Goal: Task Accomplishment & Management: Complete application form

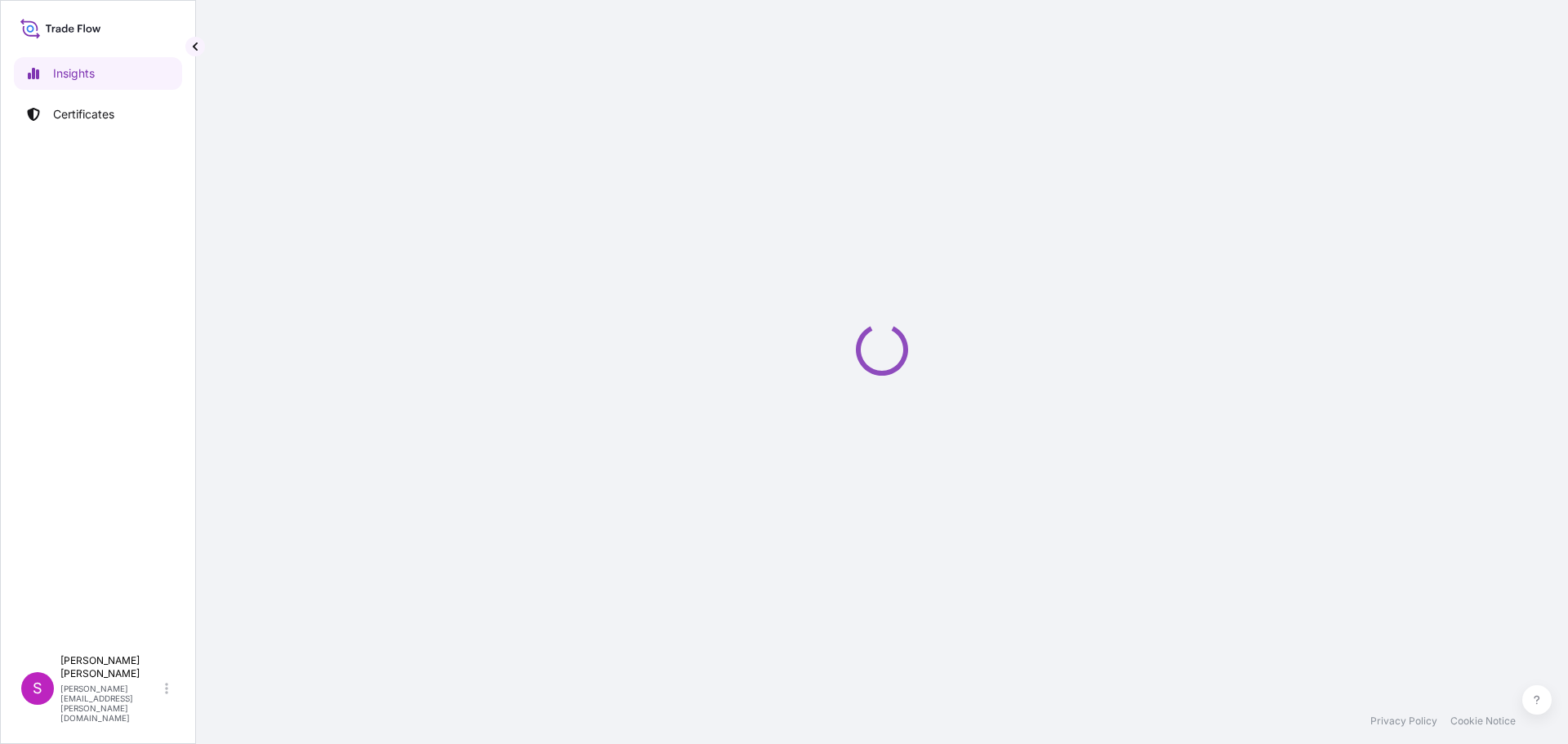
select select "2025"
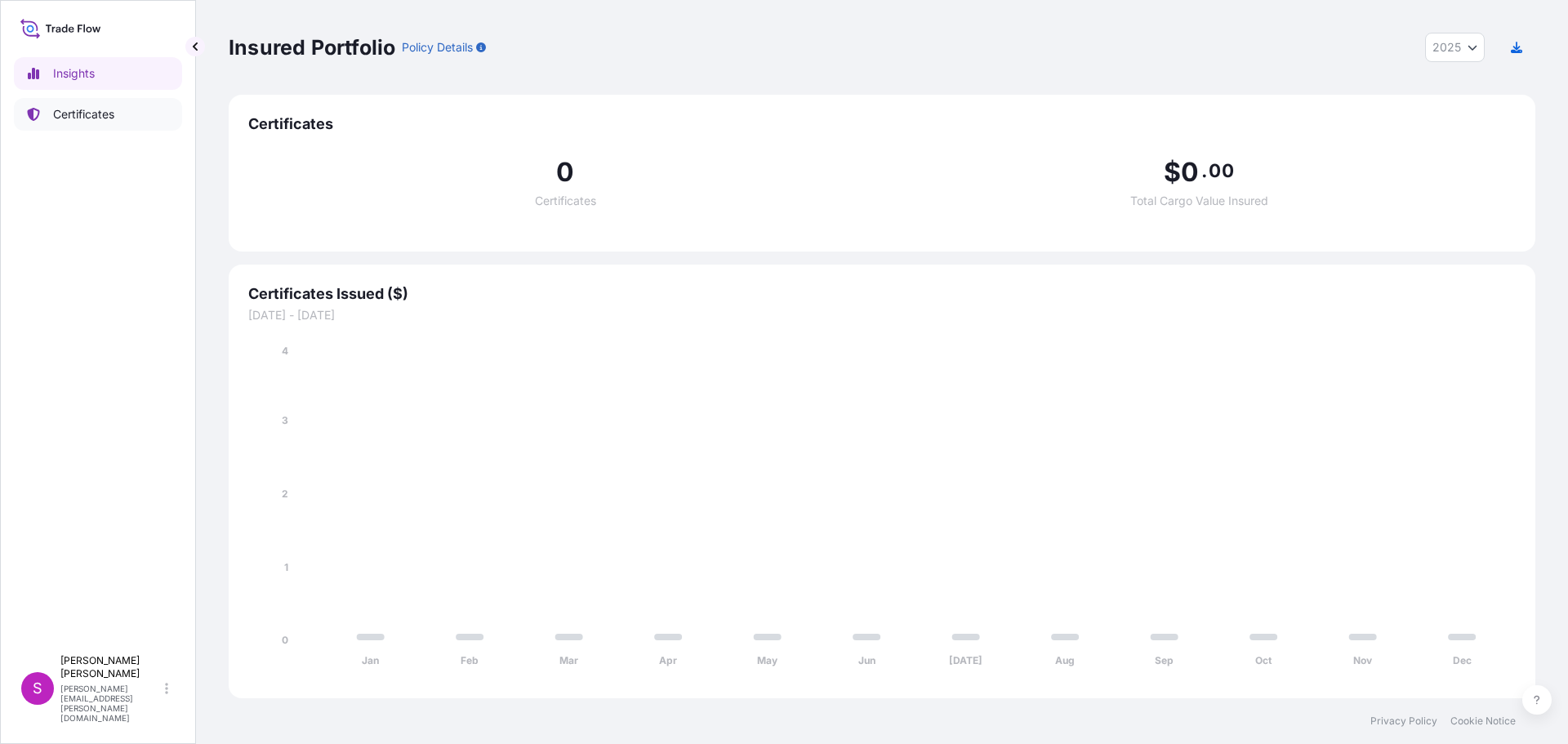
click at [76, 114] on p "Certificates" at bounding box center [83, 114] width 61 height 17
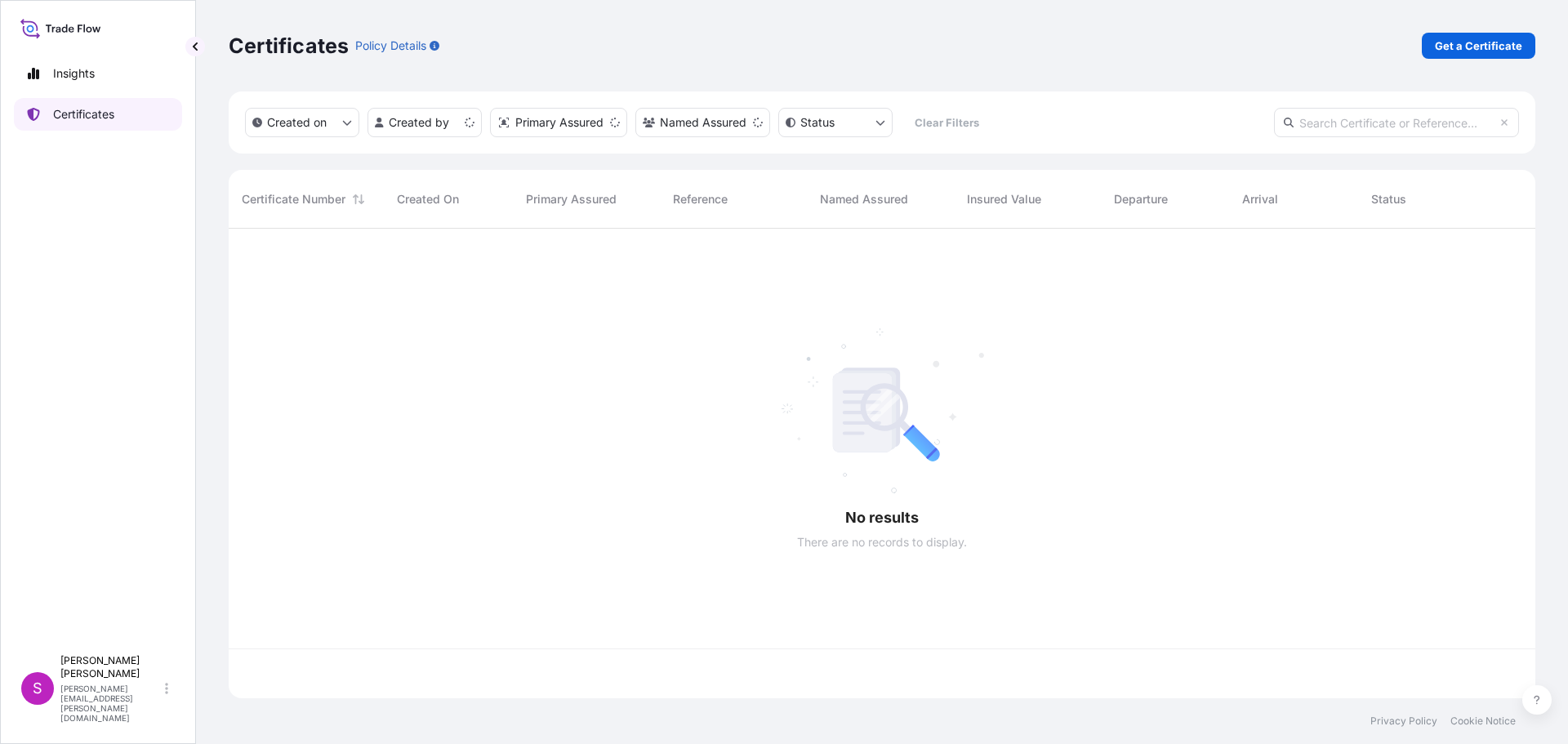
scroll to position [466, 1295]
click at [1471, 46] on p "Get a Certificate" at bounding box center [1479, 46] width 88 height 17
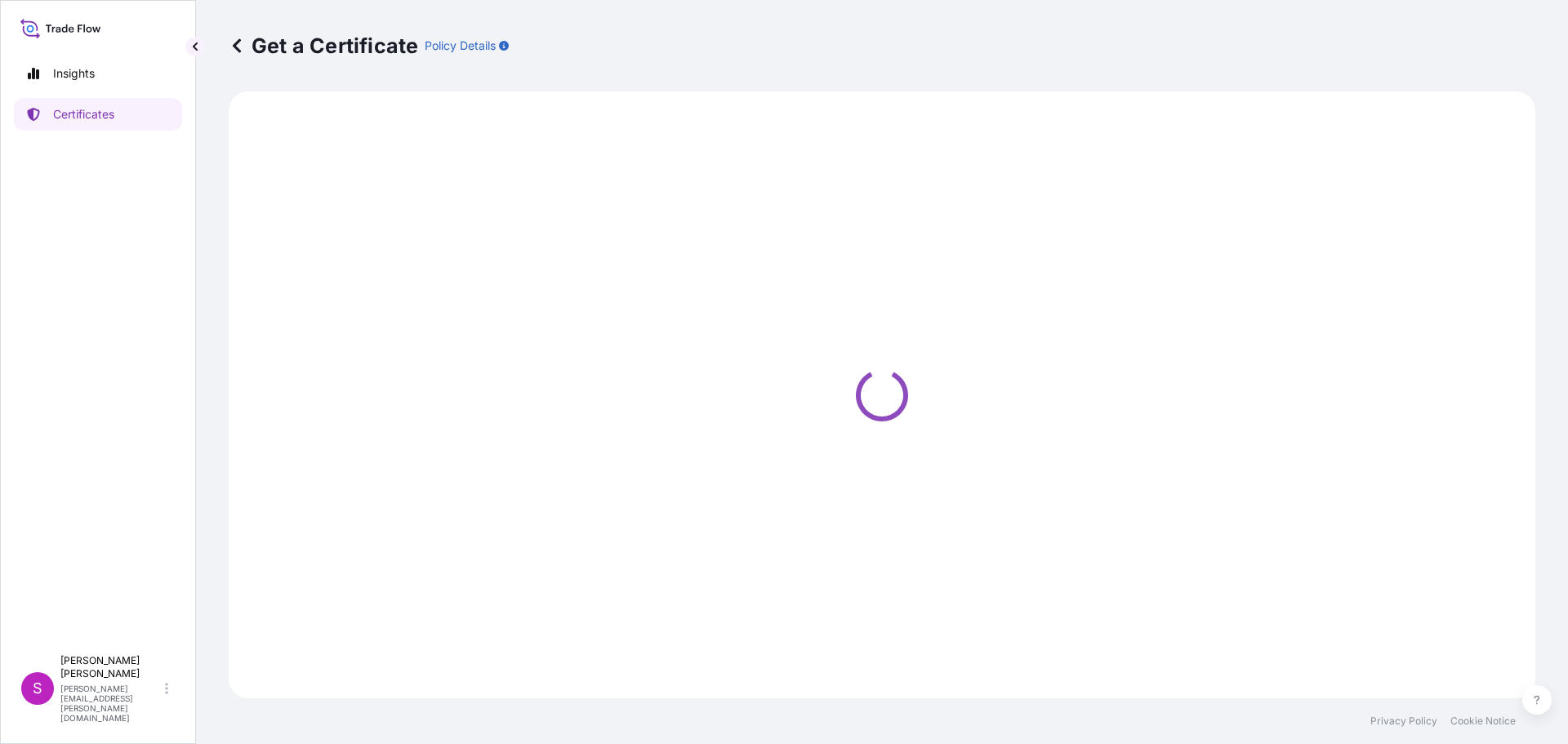
select select "Sea"
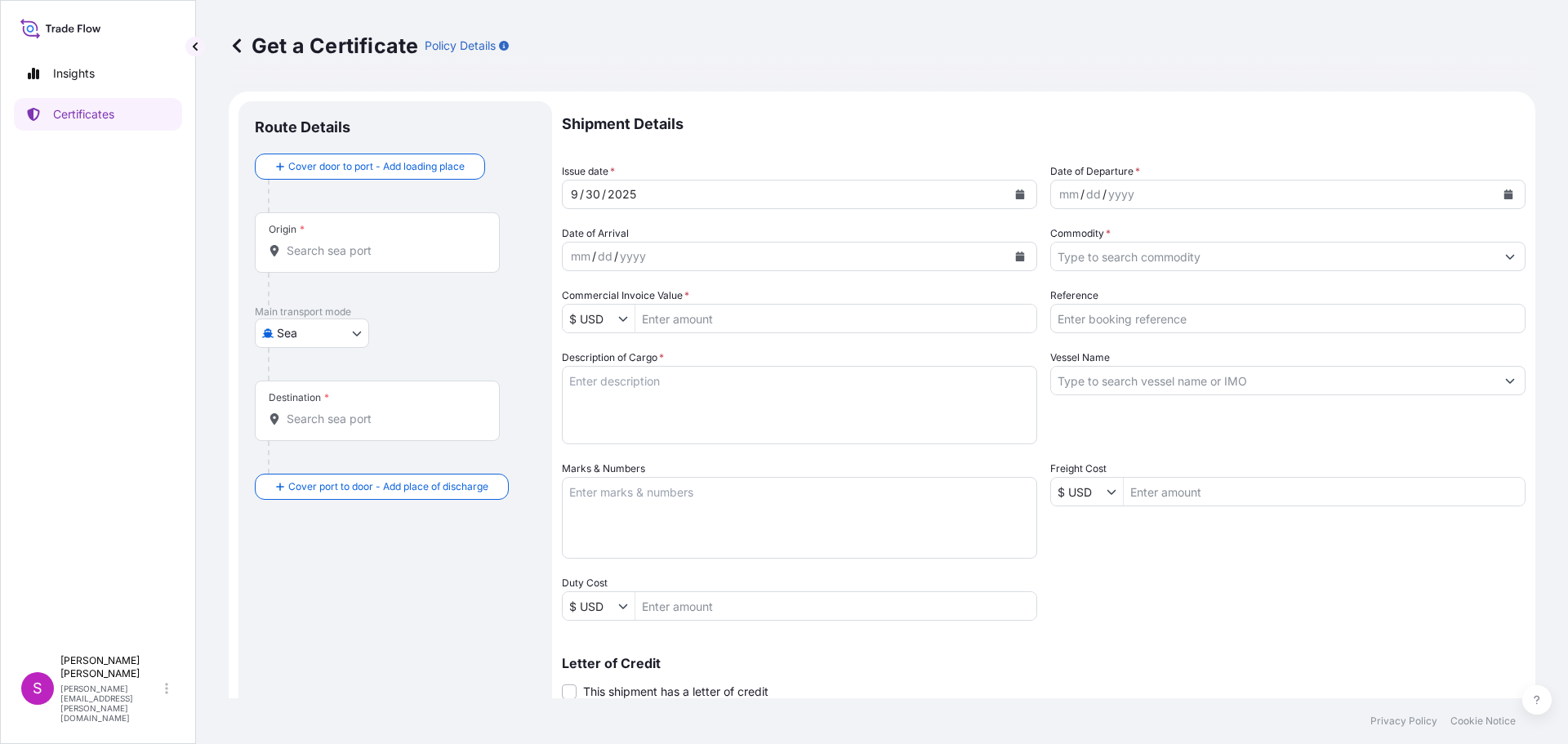
click at [349, 252] on input "Origin *" at bounding box center [384, 250] width 193 height 17
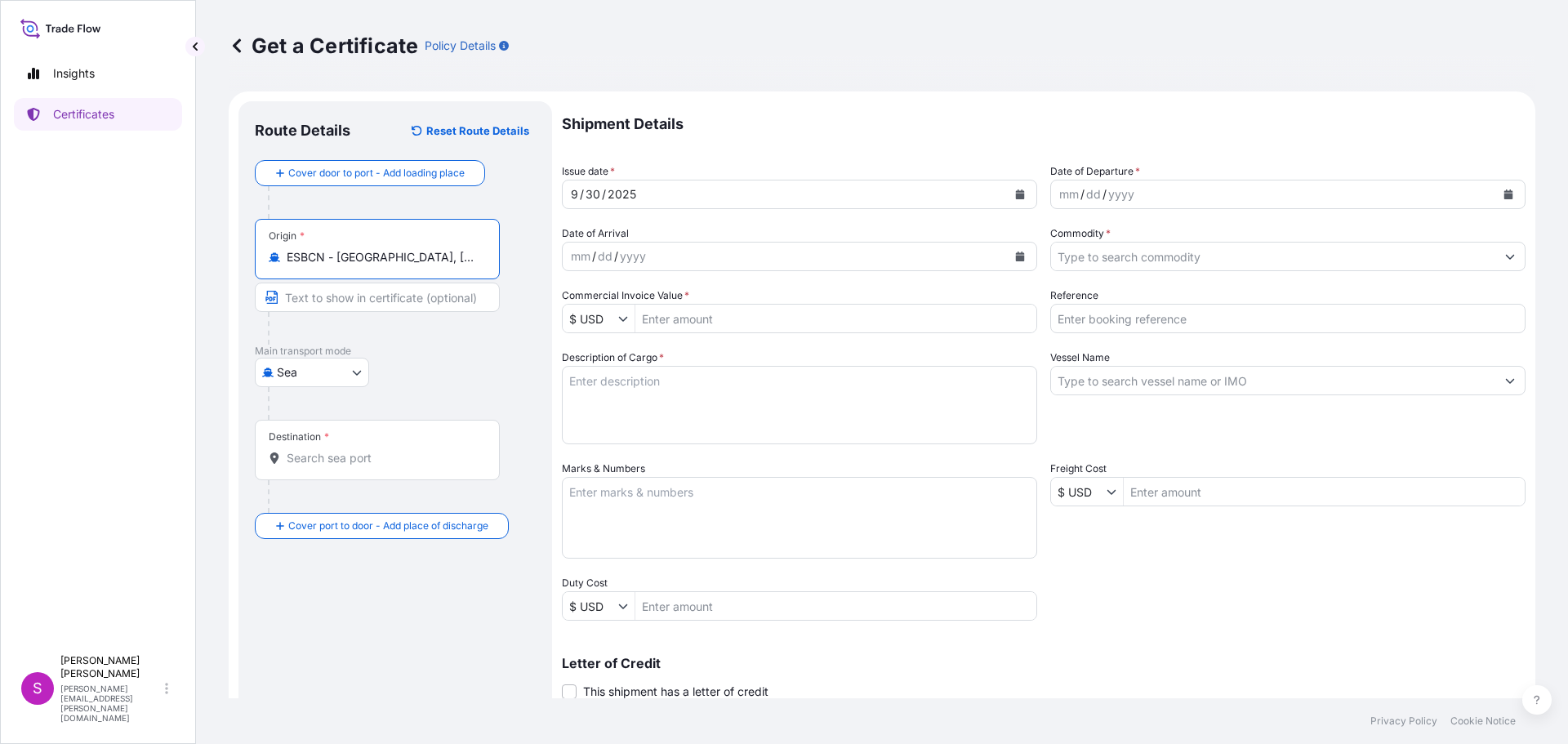
type input "ESBCN - [GEOGRAPHIC_DATA], [GEOGRAPHIC_DATA]"
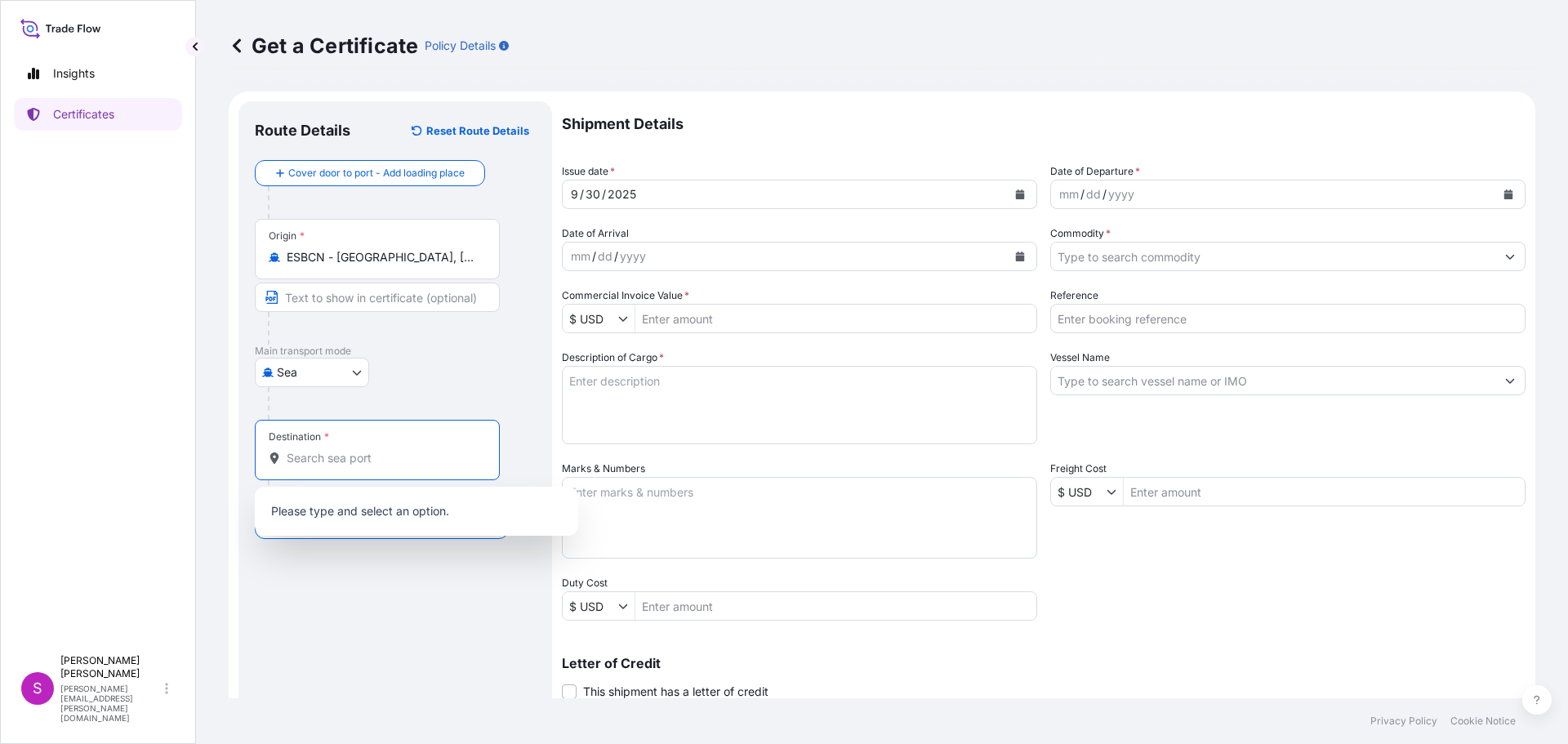
click at [309, 459] on input "Destination *" at bounding box center [384, 458] width 193 height 17
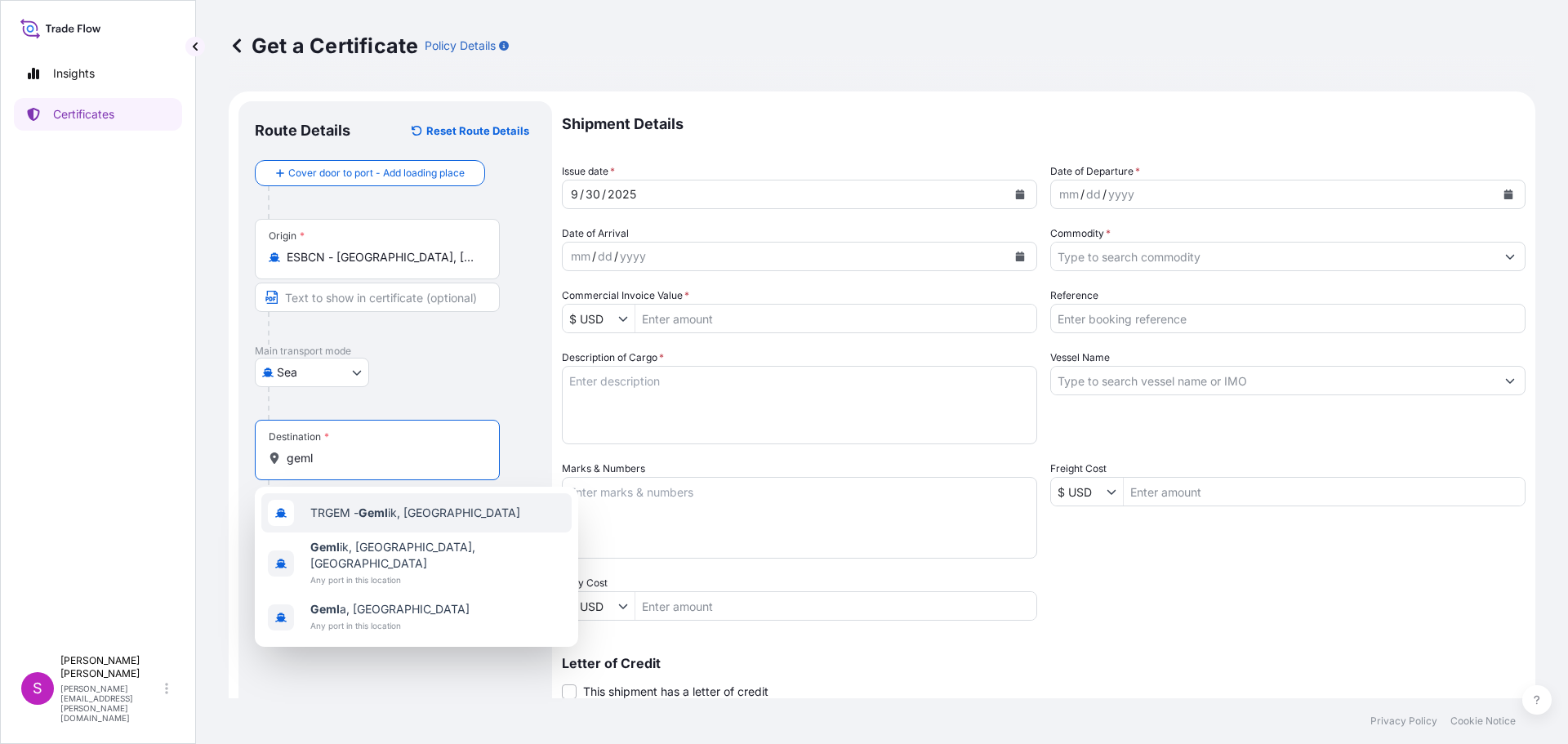
click at [340, 521] on div "TRGEM - [PERSON_NAME], [GEOGRAPHIC_DATA]" at bounding box center [417, 512] width 311 height 39
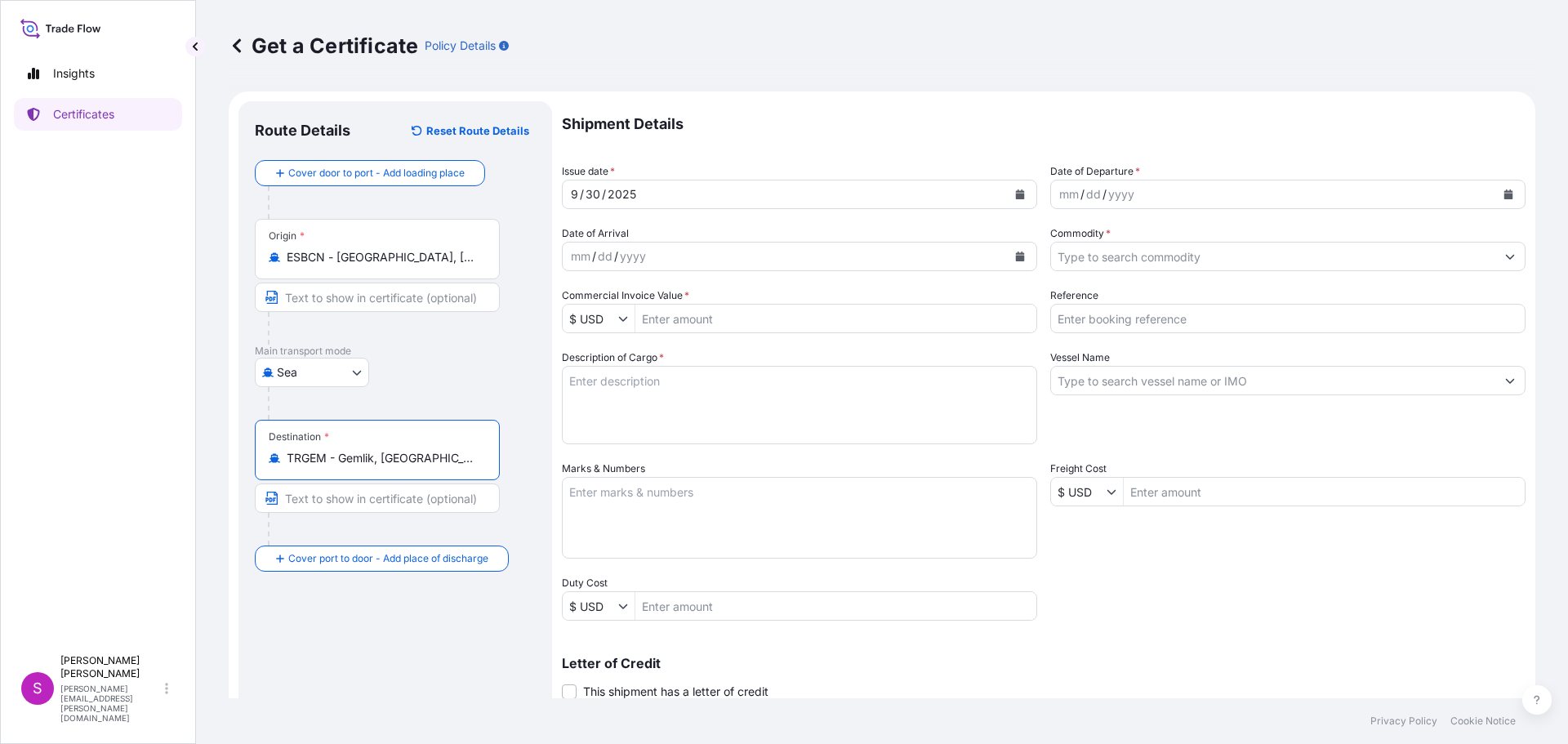
type input "TRGEM - Gemlik, [GEOGRAPHIC_DATA]"
click at [1120, 190] on div "yyyy" at bounding box center [1121, 194] width 29 height 19
click at [1505, 193] on icon "Calendar" at bounding box center [1509, 194] width 9 height 10
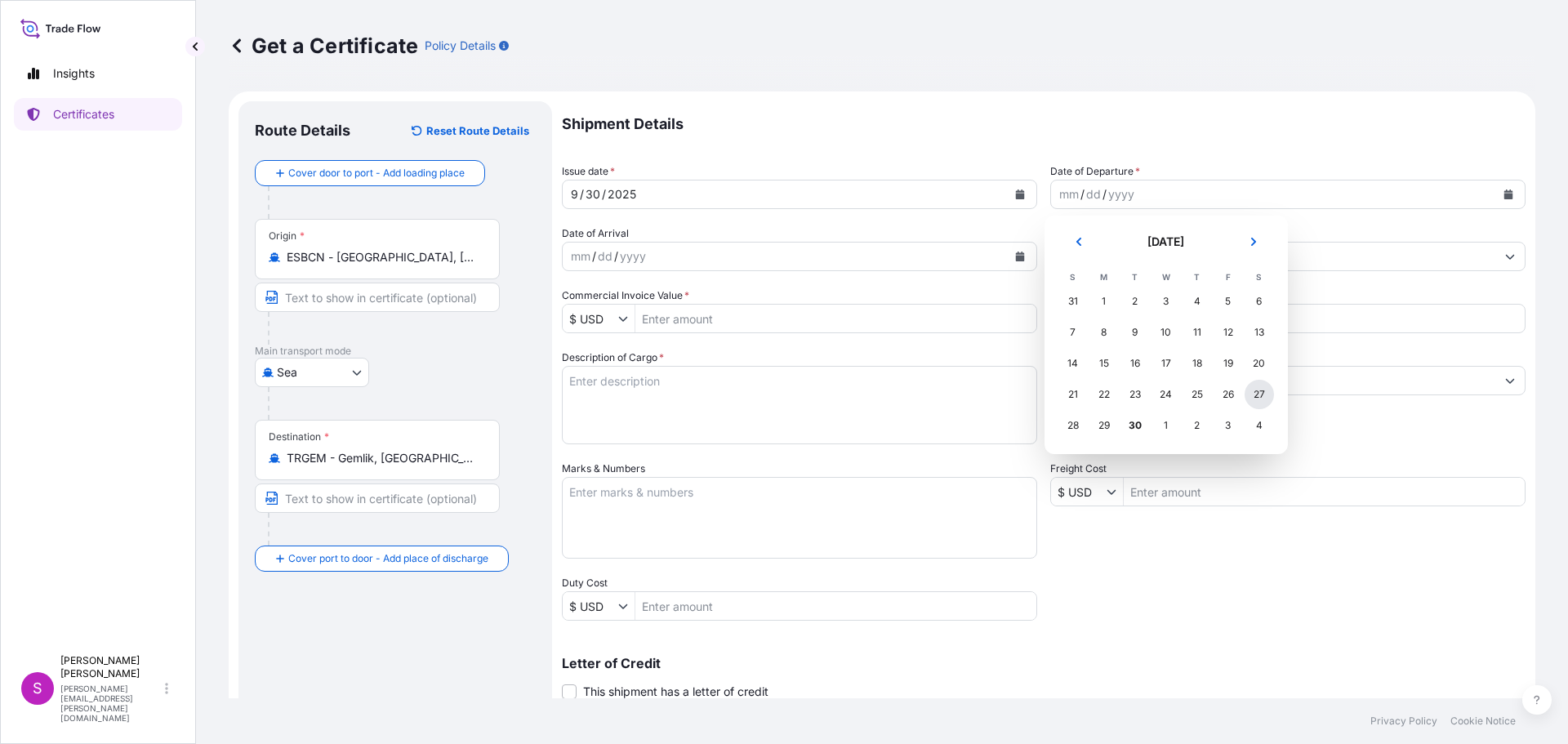
click at [1256, 393] on div "27" at bounding box center [1259, 394] width 29 height 29
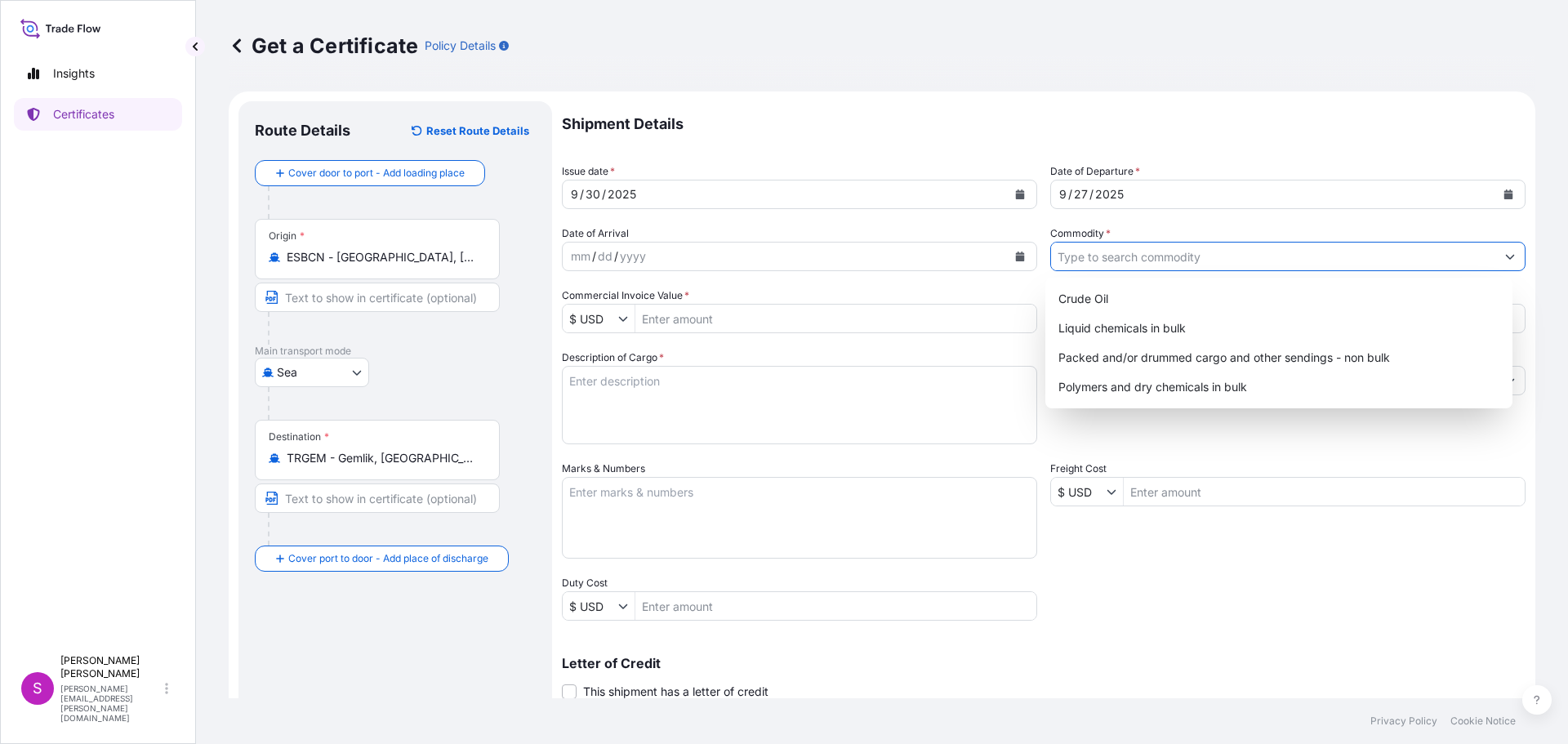
click at [1128, 253] on input "Commodity *" at bounding box center [1273, 255] width 444 height 29
click at [1179, 359] on div "Packed and/or drummed cargo and other sendings - non bulk" at bounding box center [1279, 357] width 455 height 29
type input "Packed and/or drummed cargo and other sendings - non bulk"
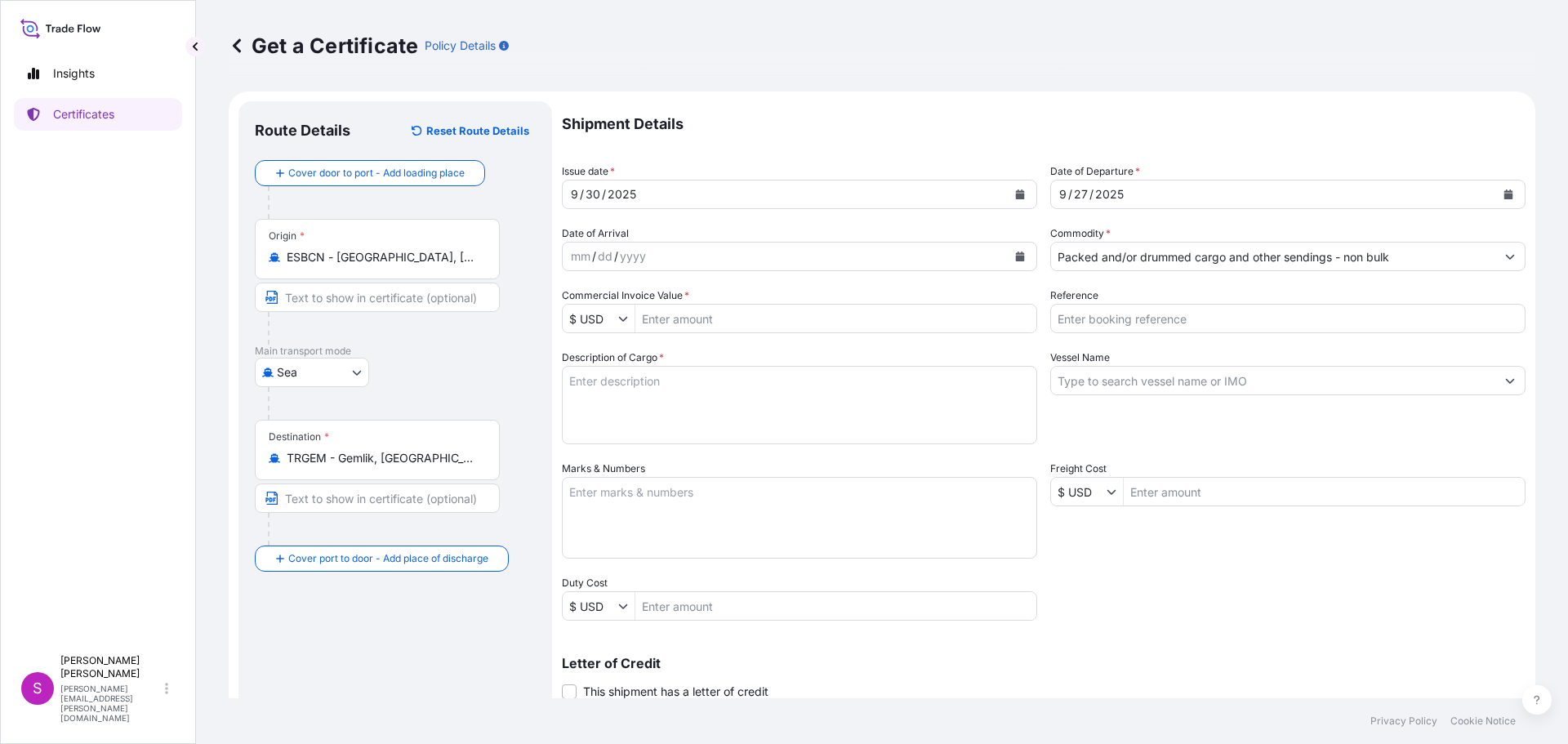
click at [622, 330] on div "$ USD" at bounding box center [599, 318] width 73 height 29
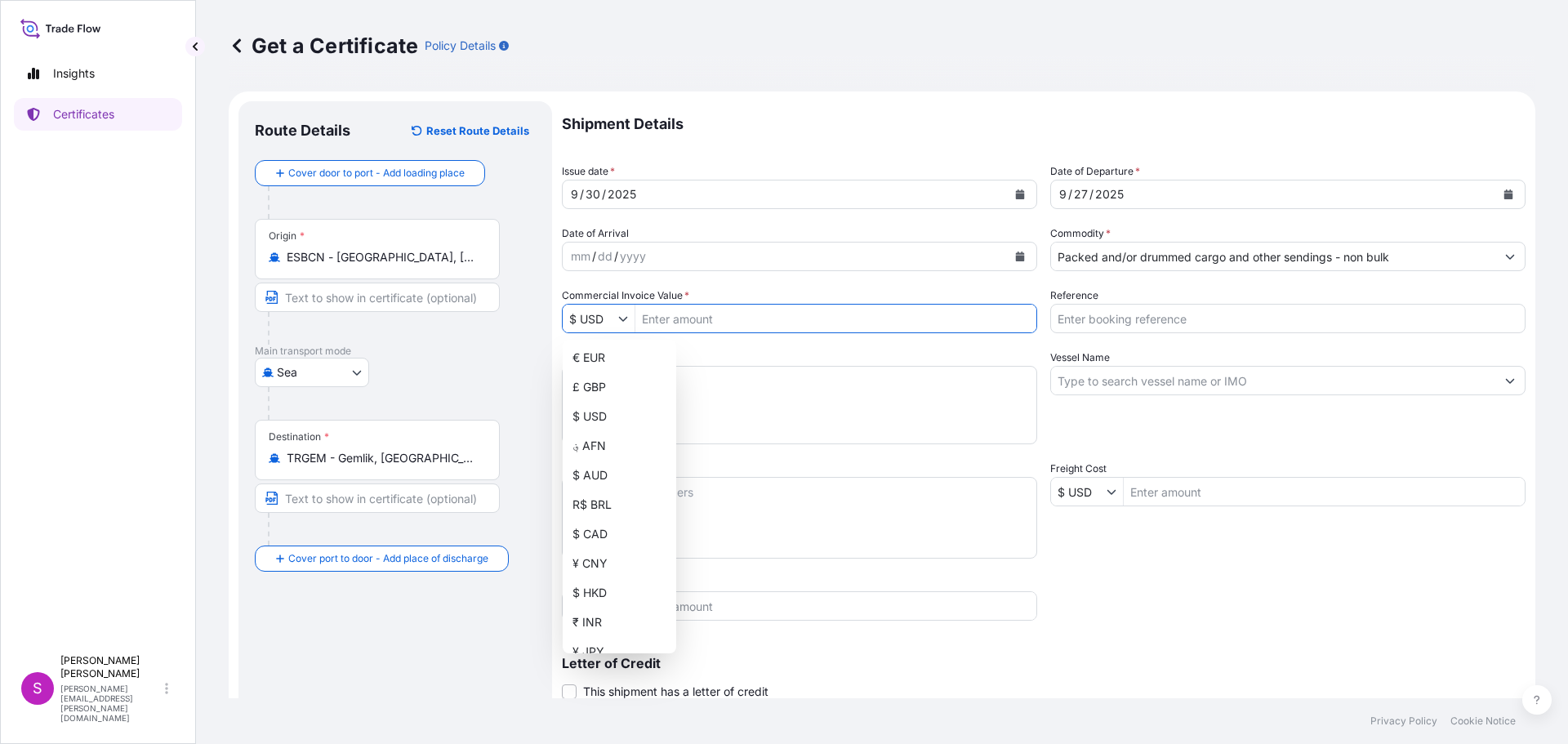
click at [624, 318] on icon "Show suggestions" at bounding box center [622, 318] width 10 height 10
click at [599, 349] on div "€ EUR" at bounding box center [620, 357] width 107 height 29
type input "€ EUR"
click at [655, 318] on input "Commercial Invoice Value *" at bounding box center [836, 318] width 401 height 29
type input "47,168"
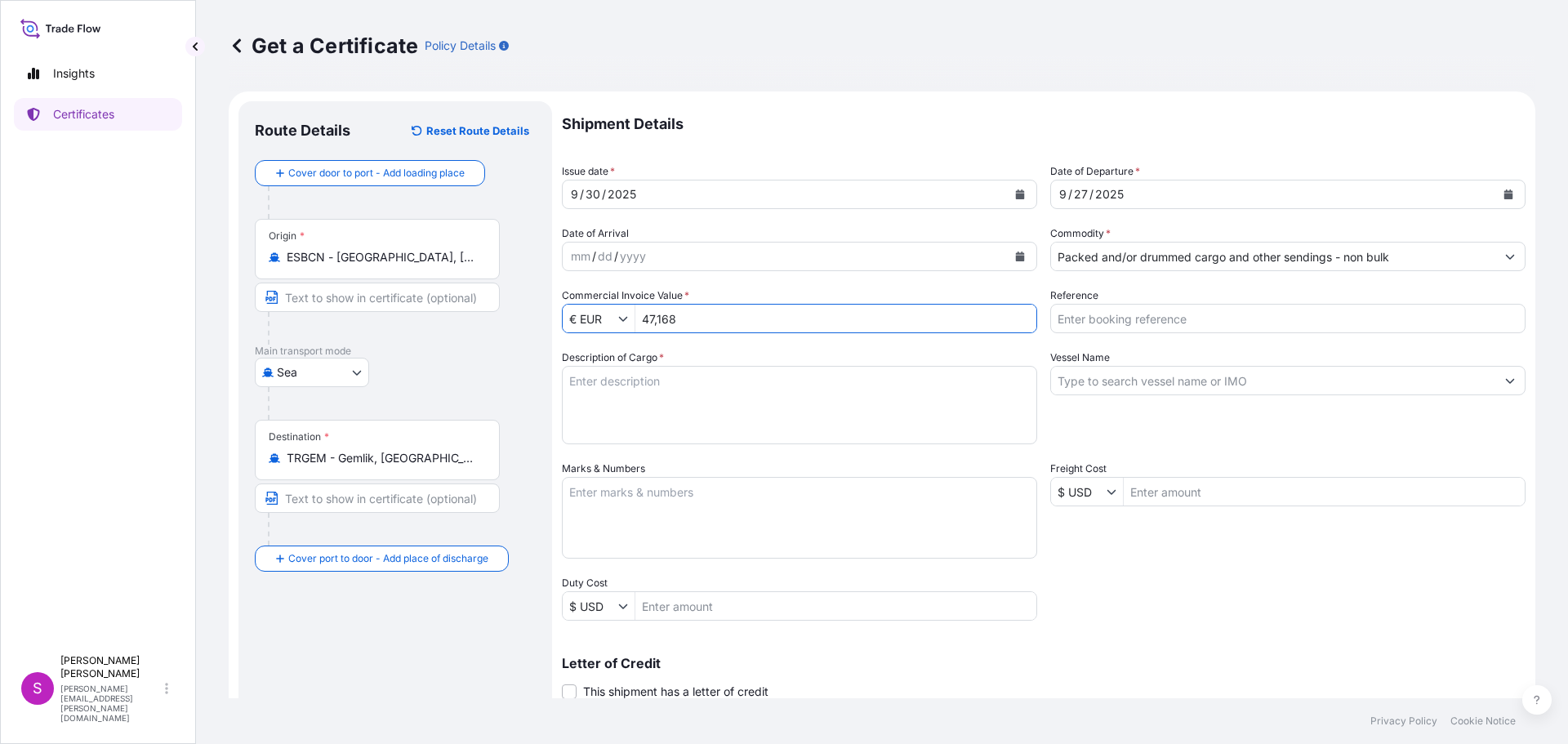
click at [1101, 316] on input "Reference" at bounding box center [1287, 318] width 475 height 29
type input "1625209092"
drag, startPoint x: 818, startPoint y: 364, endPoint x: 804, endPoint y: 386, distance: 26.1
click at [804, 386] on div "Description of Cargo *" at bounding box center [799, 397] width 475 height 95
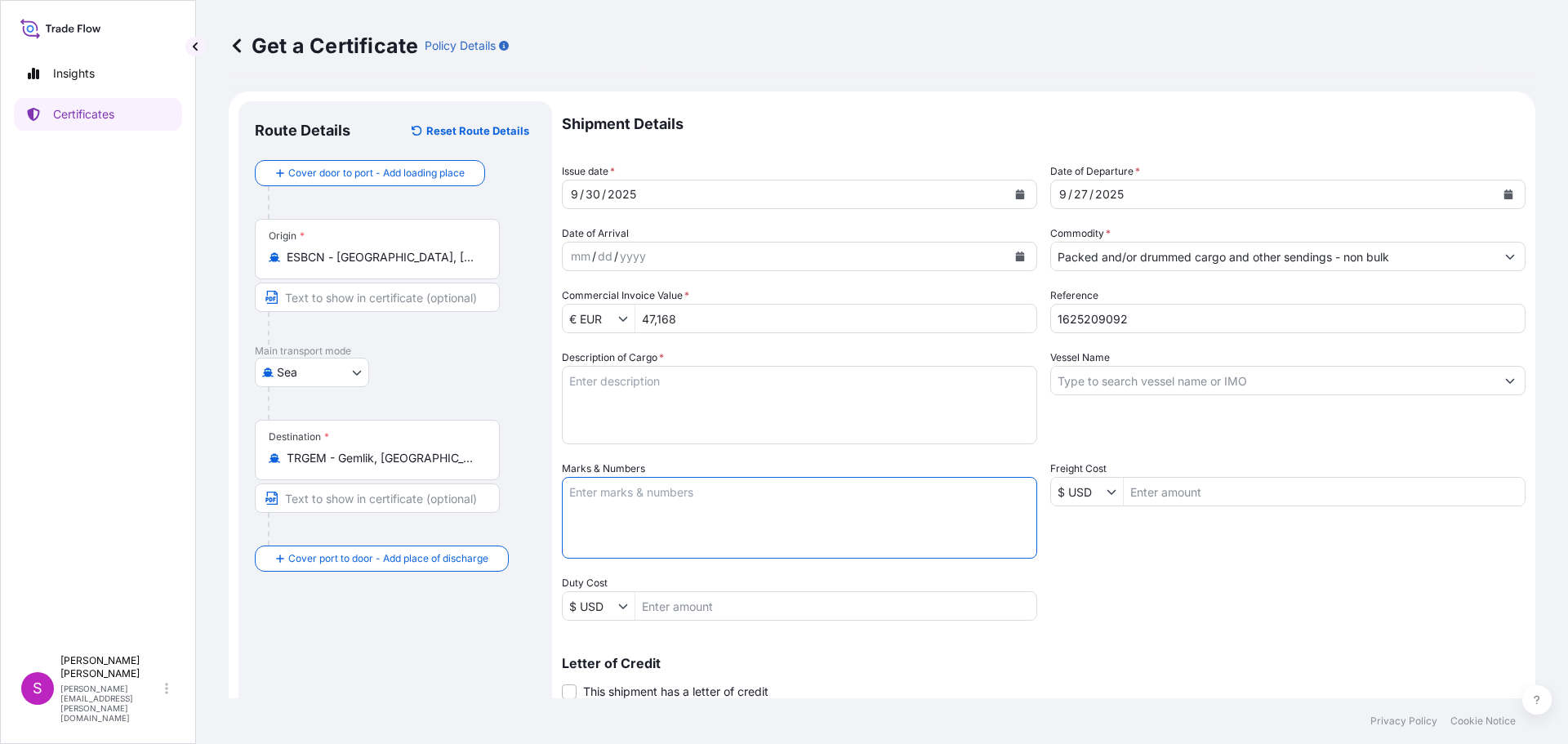
drag, startPoint x: 897, startPoint y: 512, endPoint x: 912, endPoint y: 495, distance: 22.7
click at [909, 502] on textarea "Marks & Numbers" at bounding box center [799, 517] width 475 height 82
click at [753, 433] on textarea "Description of Cargo *" at bounding box center [799, 404] width 475 height 78
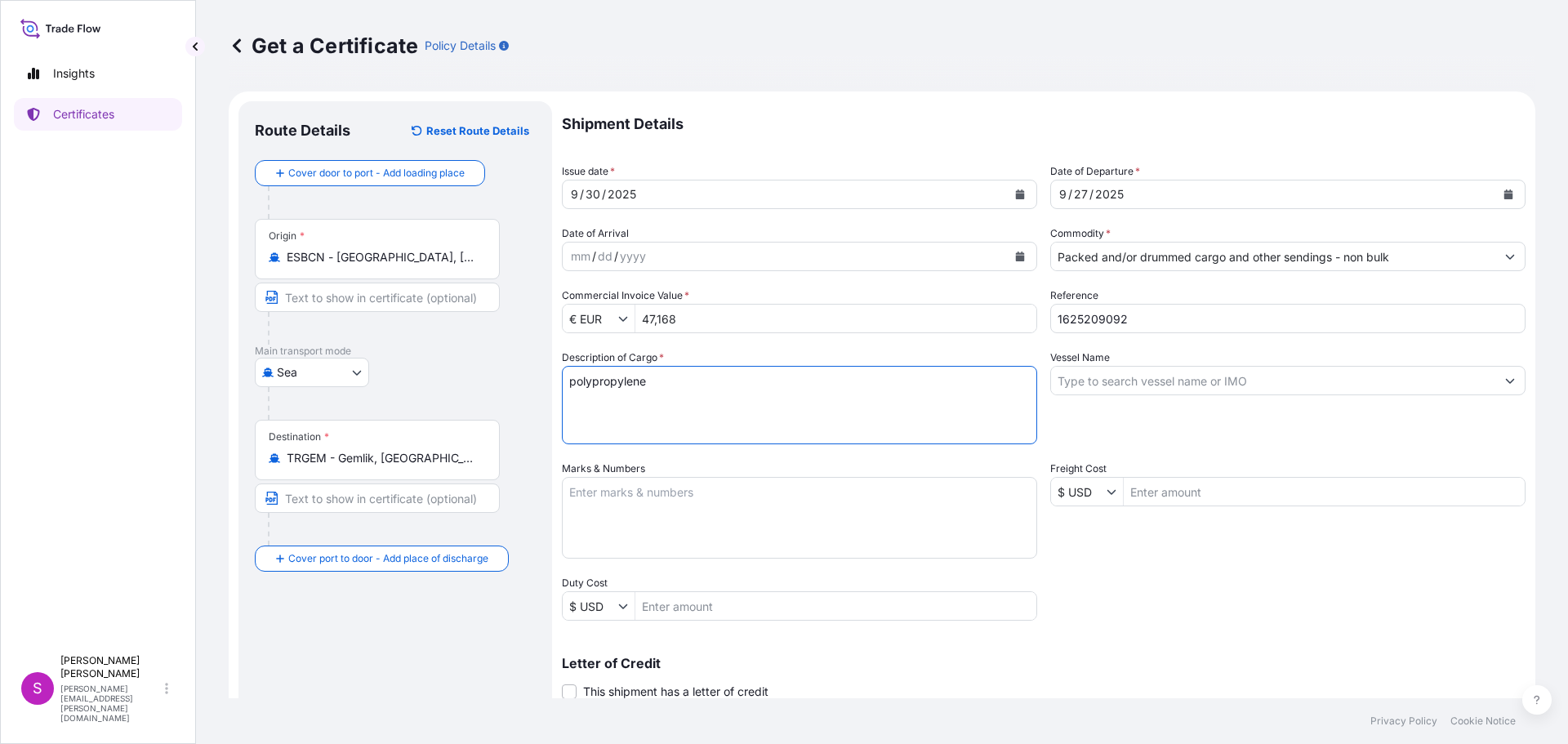
type textarea "polypropylene"
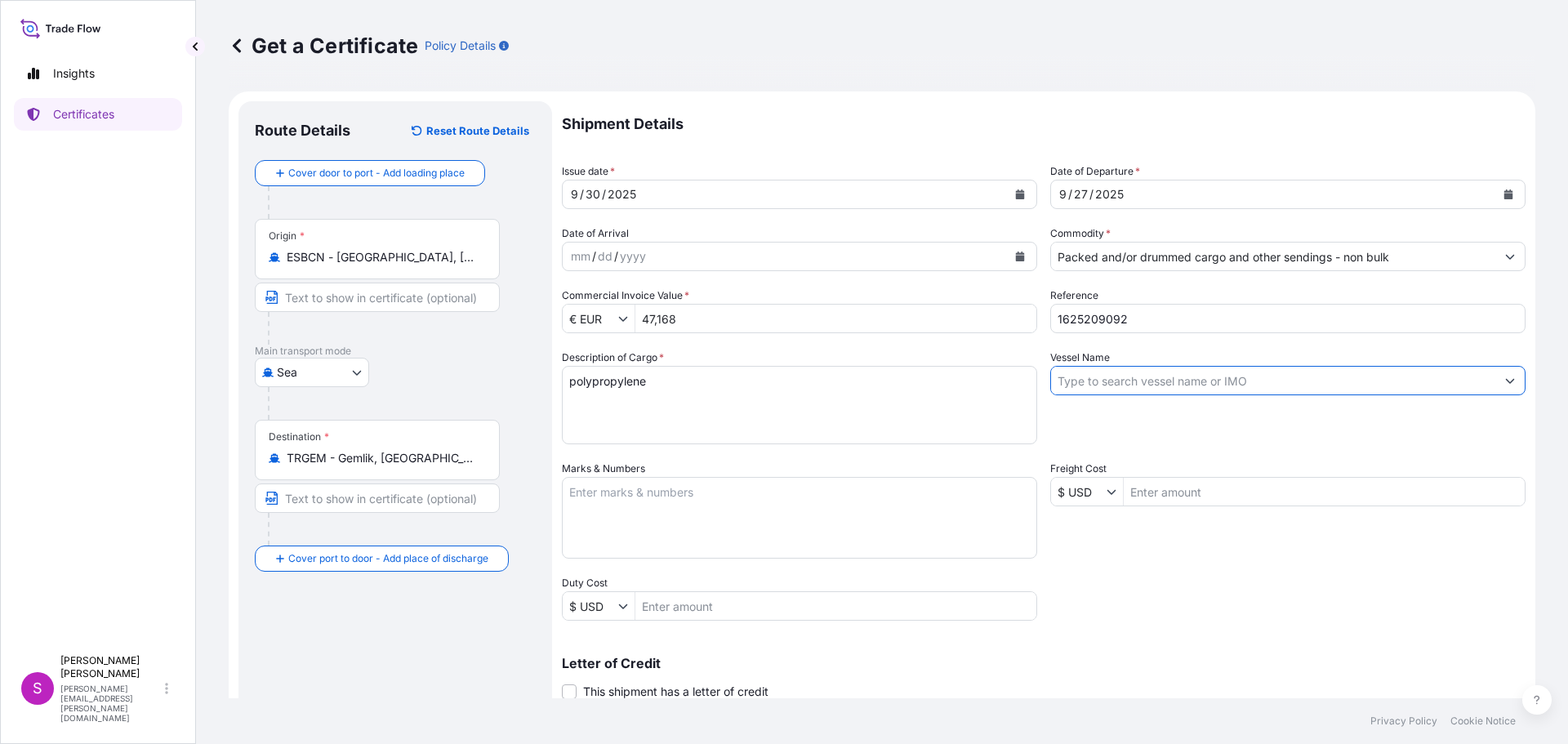
click at [1127, 381] on input "Vessel Name" at bounding box center [1273, 380] width 444 height 29
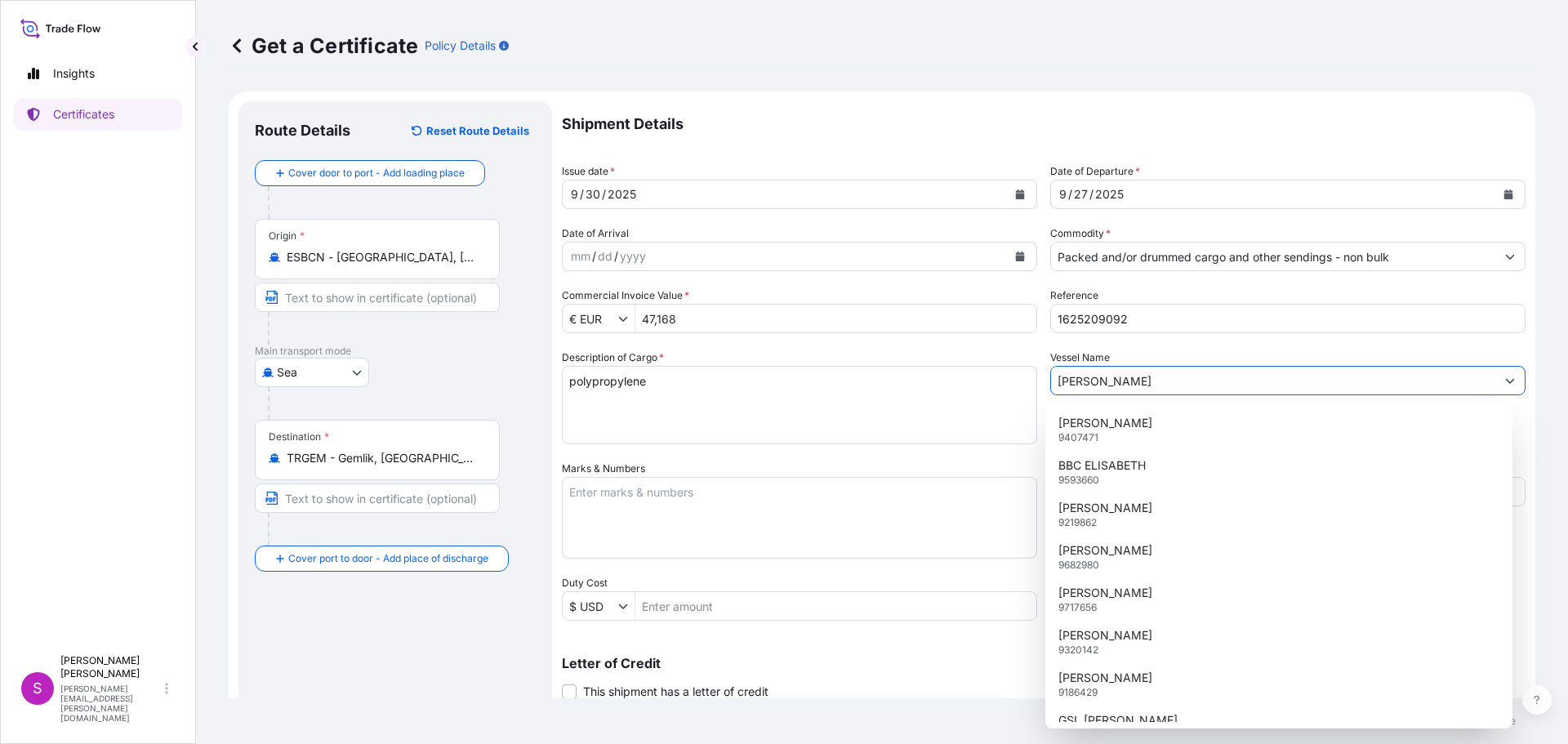
type input "[PERSON_NAME]"
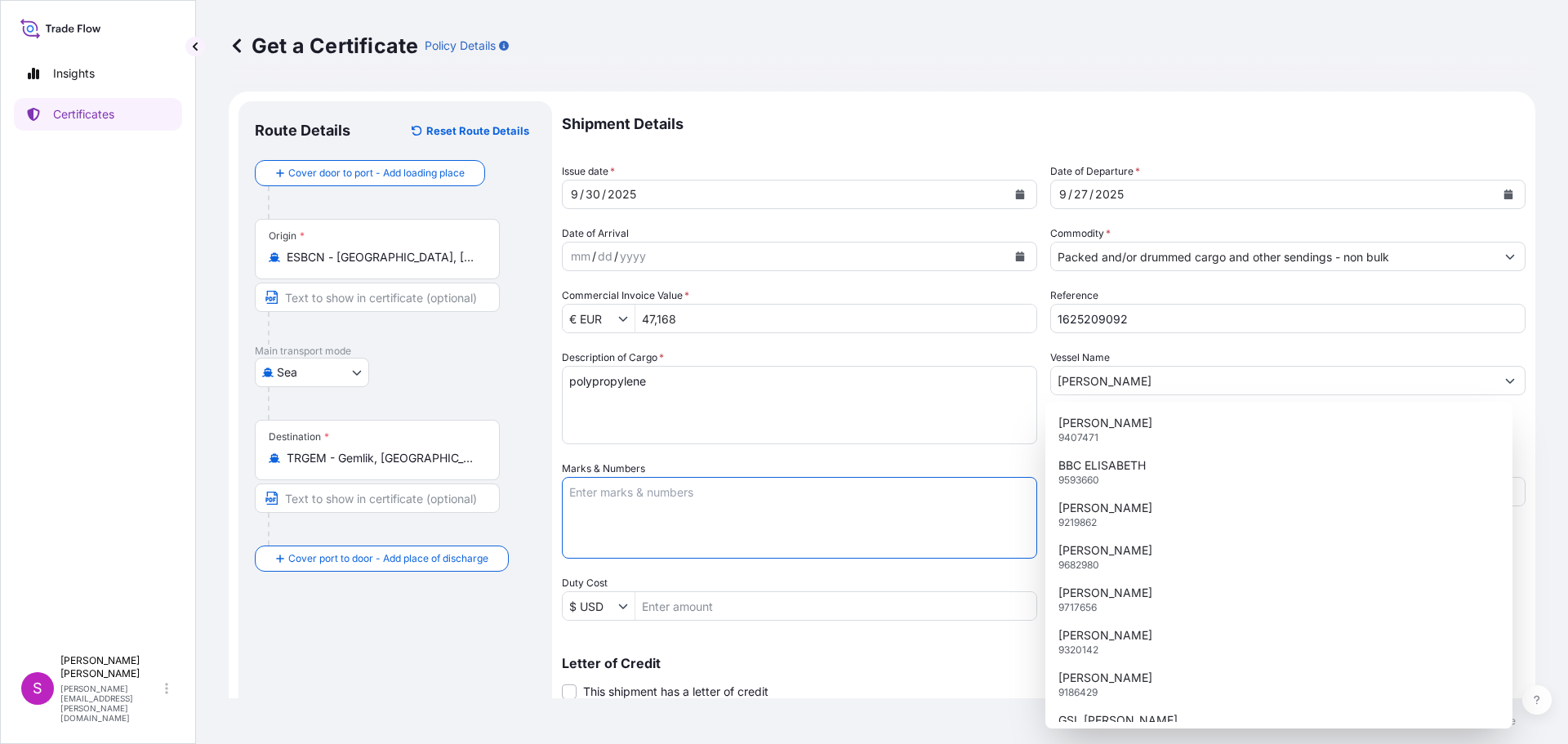
drag, startPoint x: 742, startPoint y: 540, endPoint x: 699, endPoint y: 452, distance: 97.9
click at [709, 469] on div "Marks & Numbers" at bounding box center [799, 510] width 475 height 98
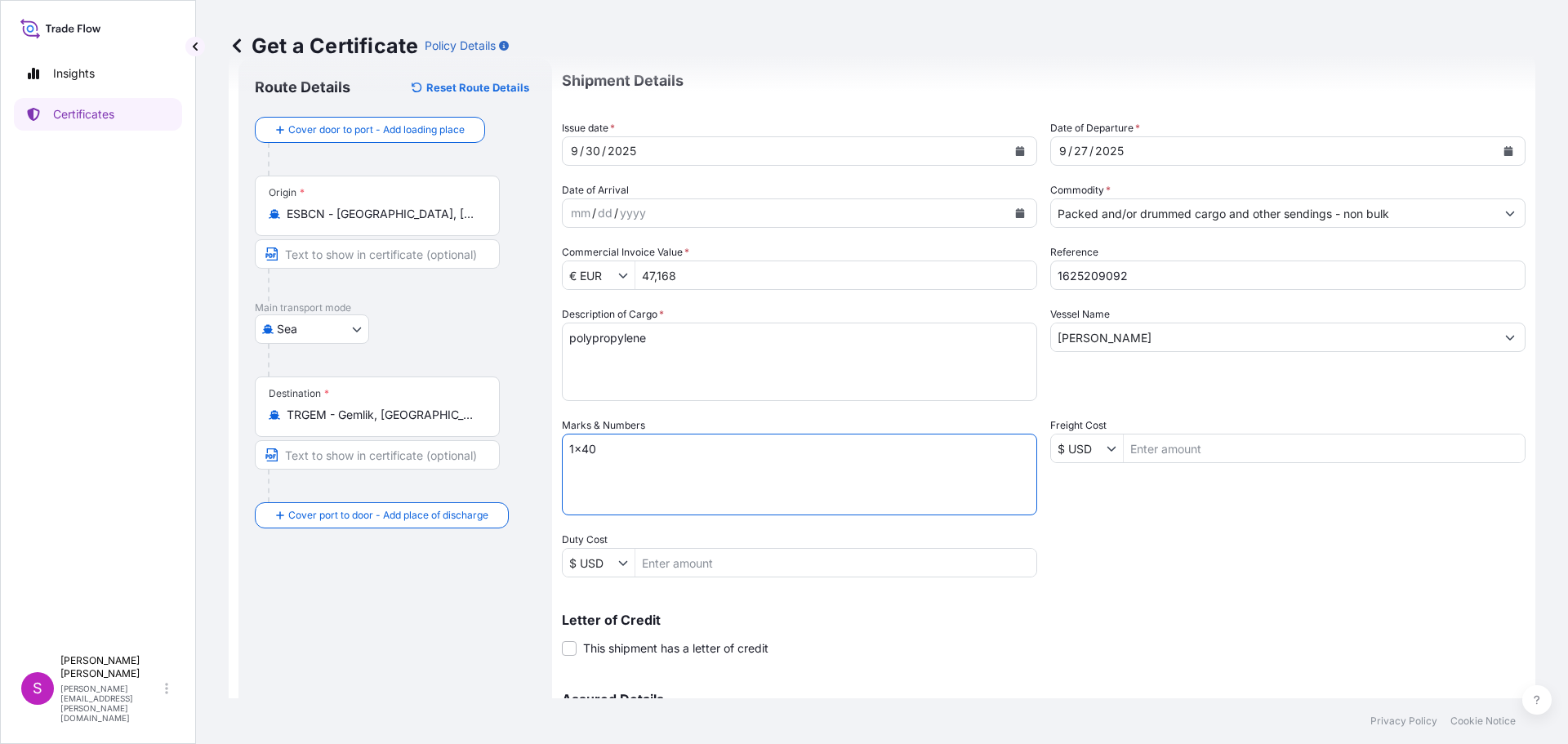
scroll to position [237, 0]
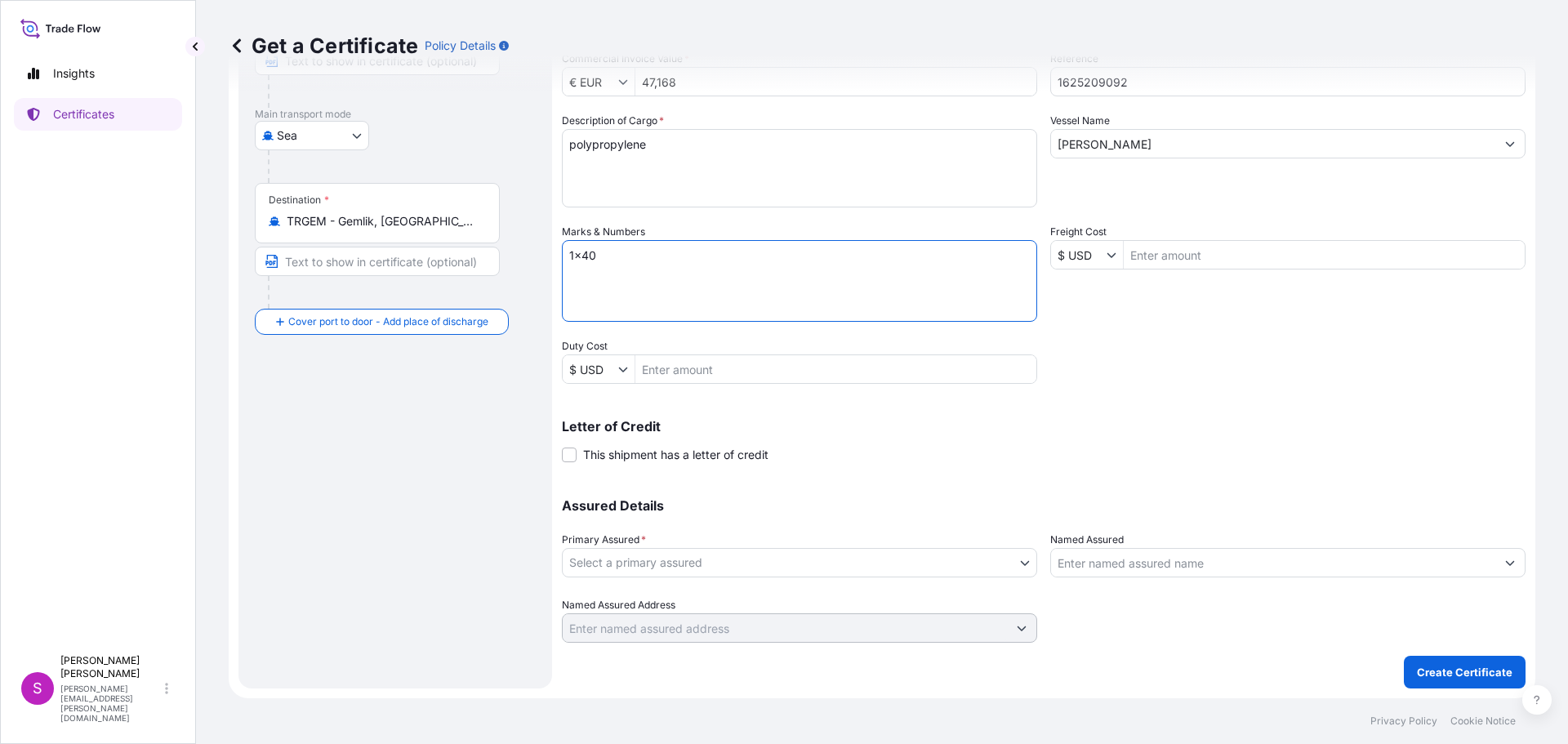
type textarea "1x40"
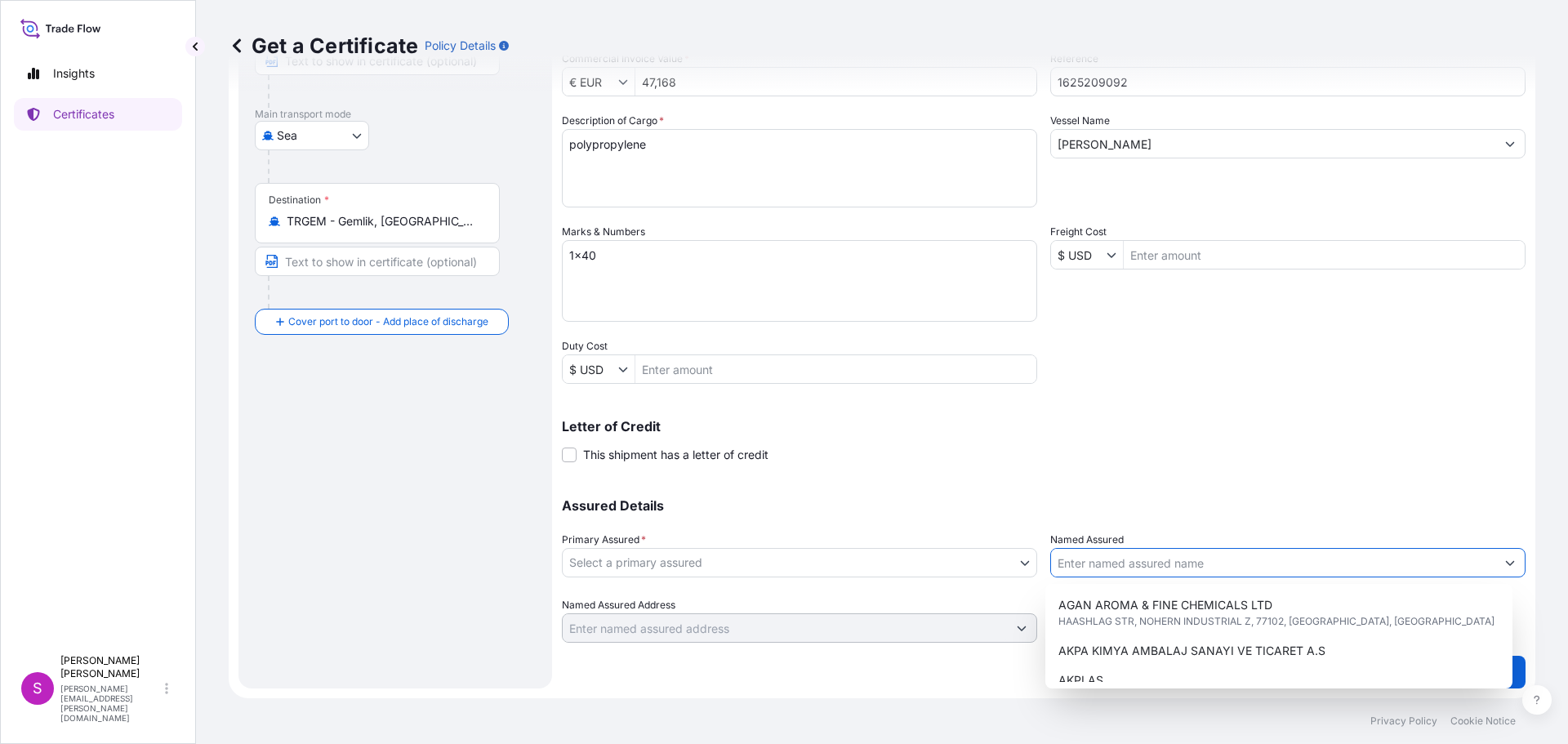
click at [1109, 562] on input "Named Assured" at bounding box center [1273, 562] width 444 height 29
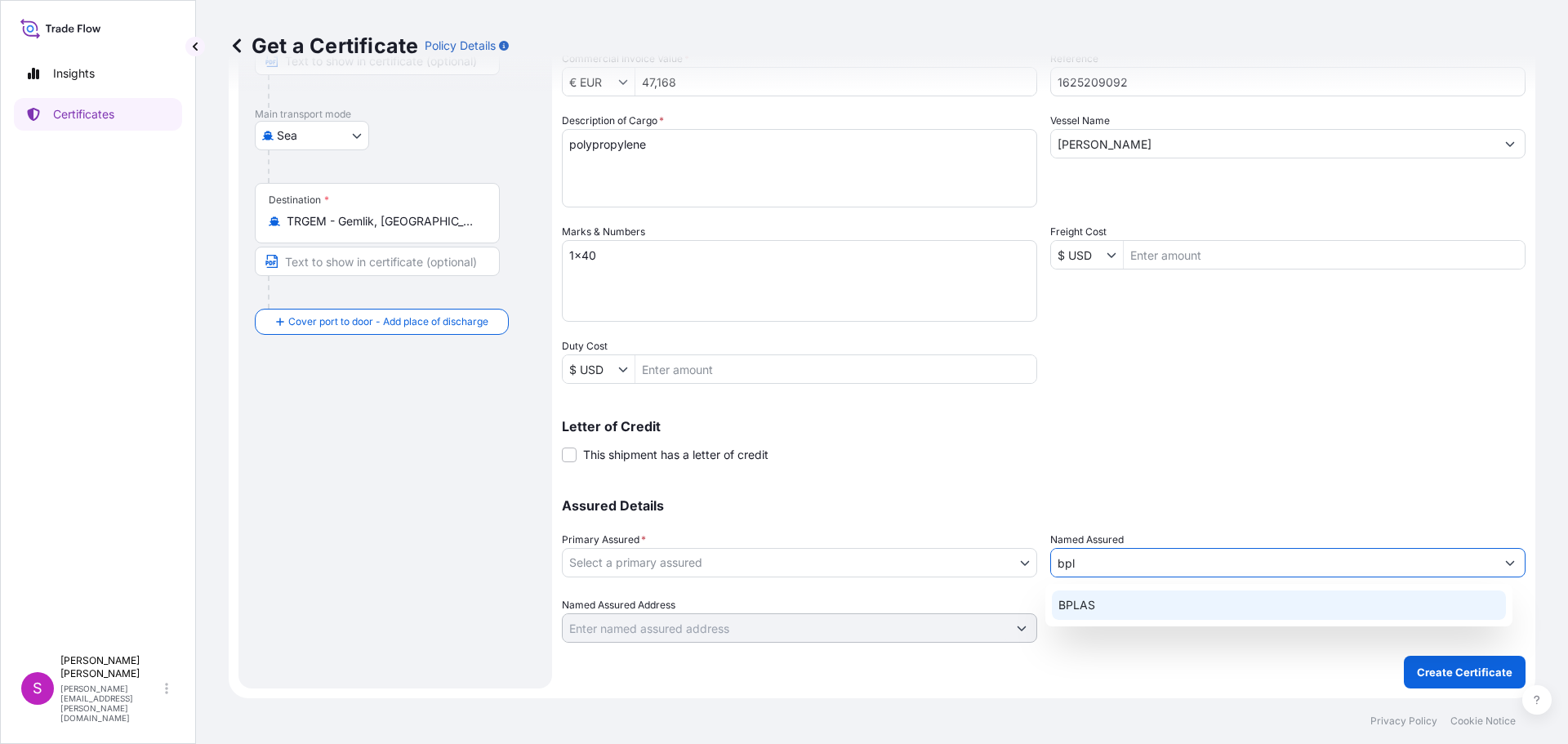
click at [1162, 605] on div "BPLAS" at bounding box center [1279, 604] width 455 height 29
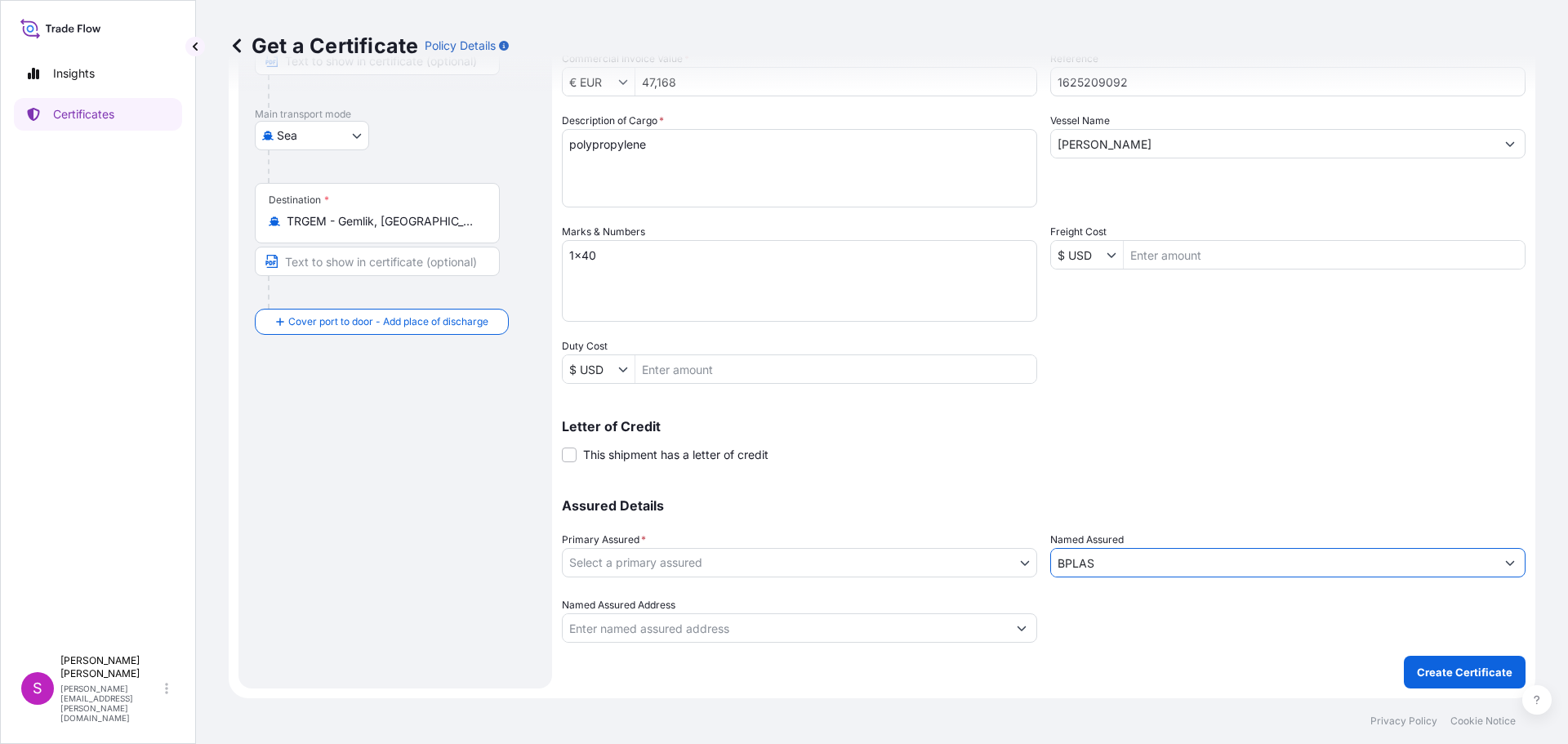
type input "BPLAS"
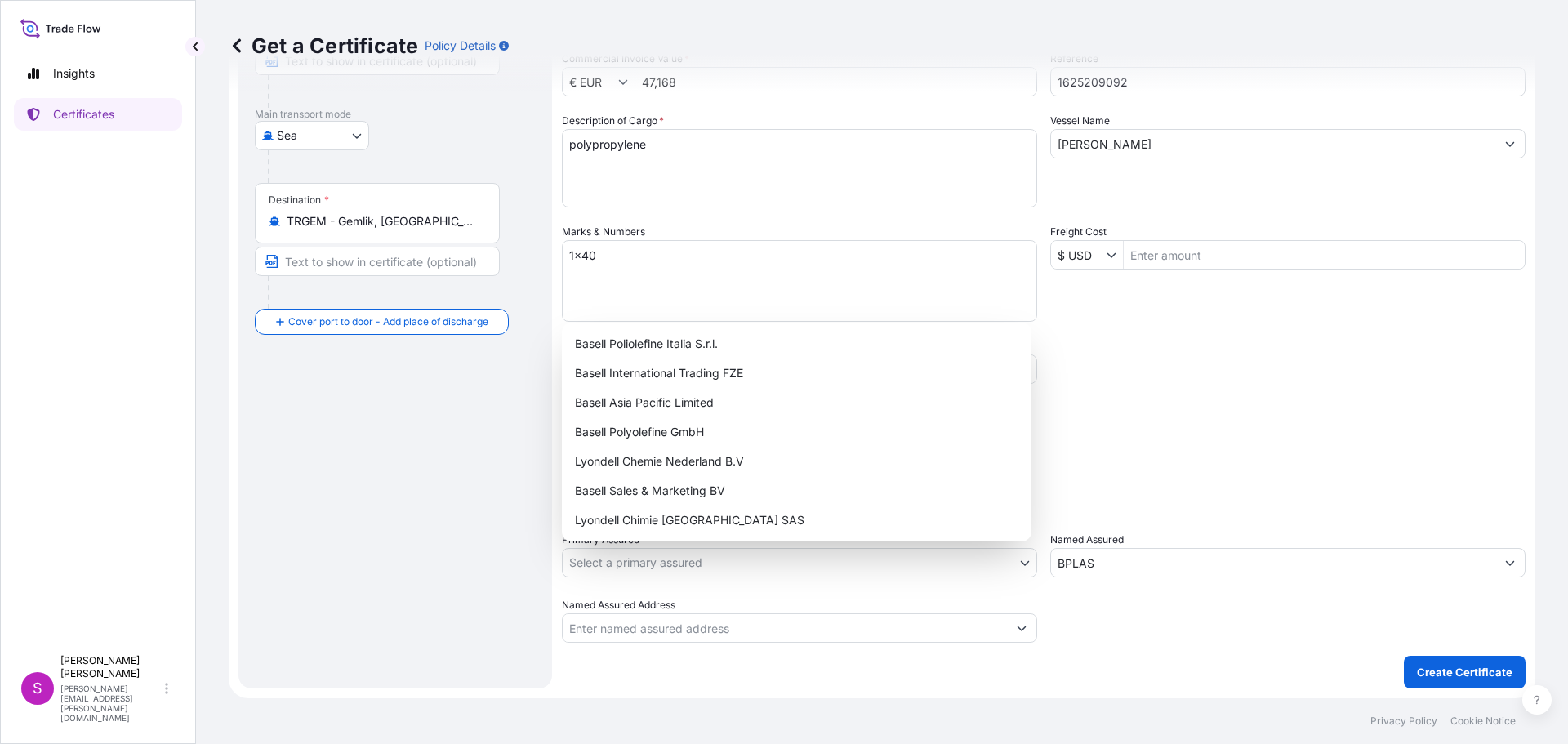
click at [637, 562] on body "2 options available. 1 option available. 5 options available. 0 options availab…" at bounding box center [784, 372] width 1568 height 744
click at [649, 488] on div "Basell Sales & Marketing BV" at bounding box center [797, 490] width 457 height 29
select select "32164"
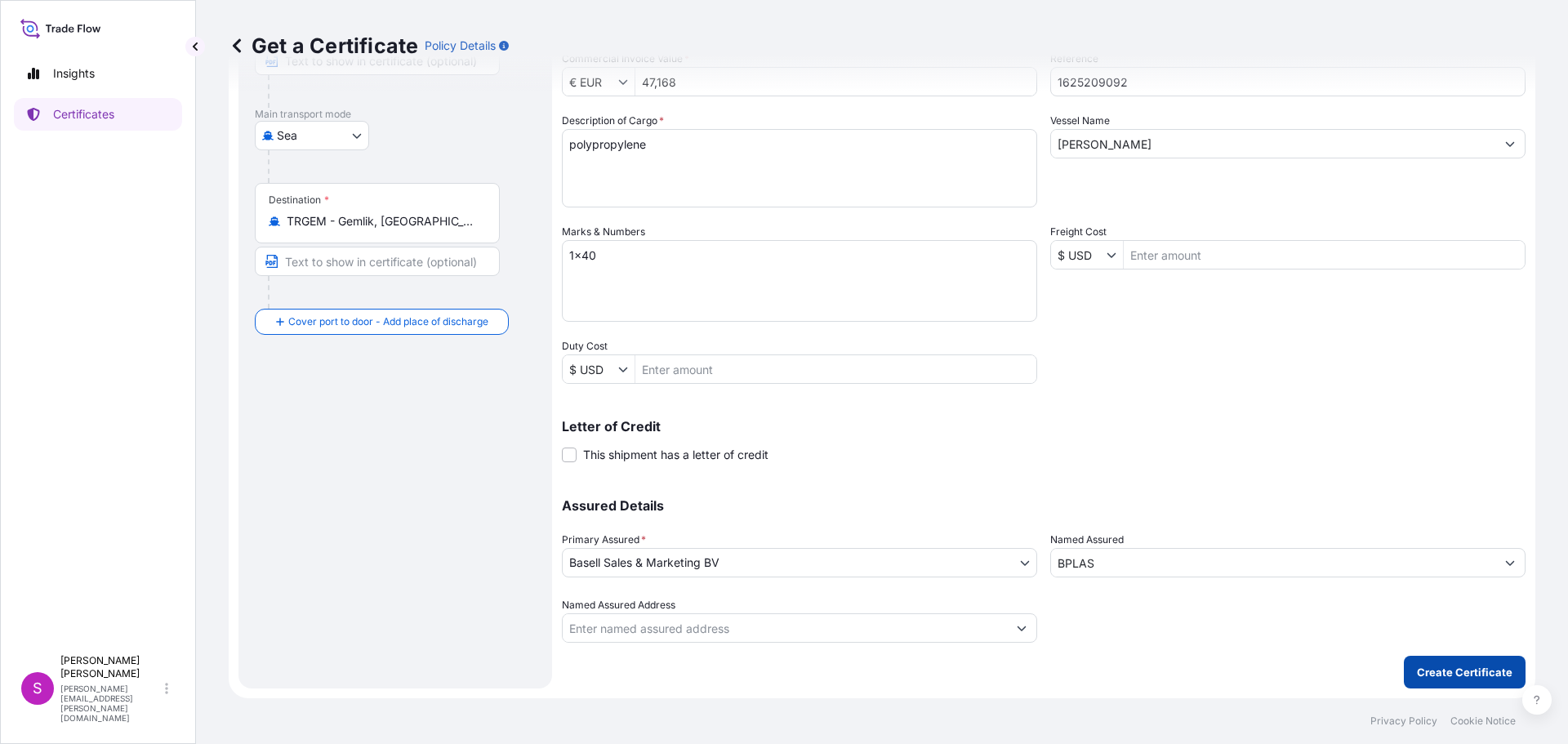
click at [1456, 673] on p "Create Certificate" at bounding box center [1464, 671] width 96 height 17
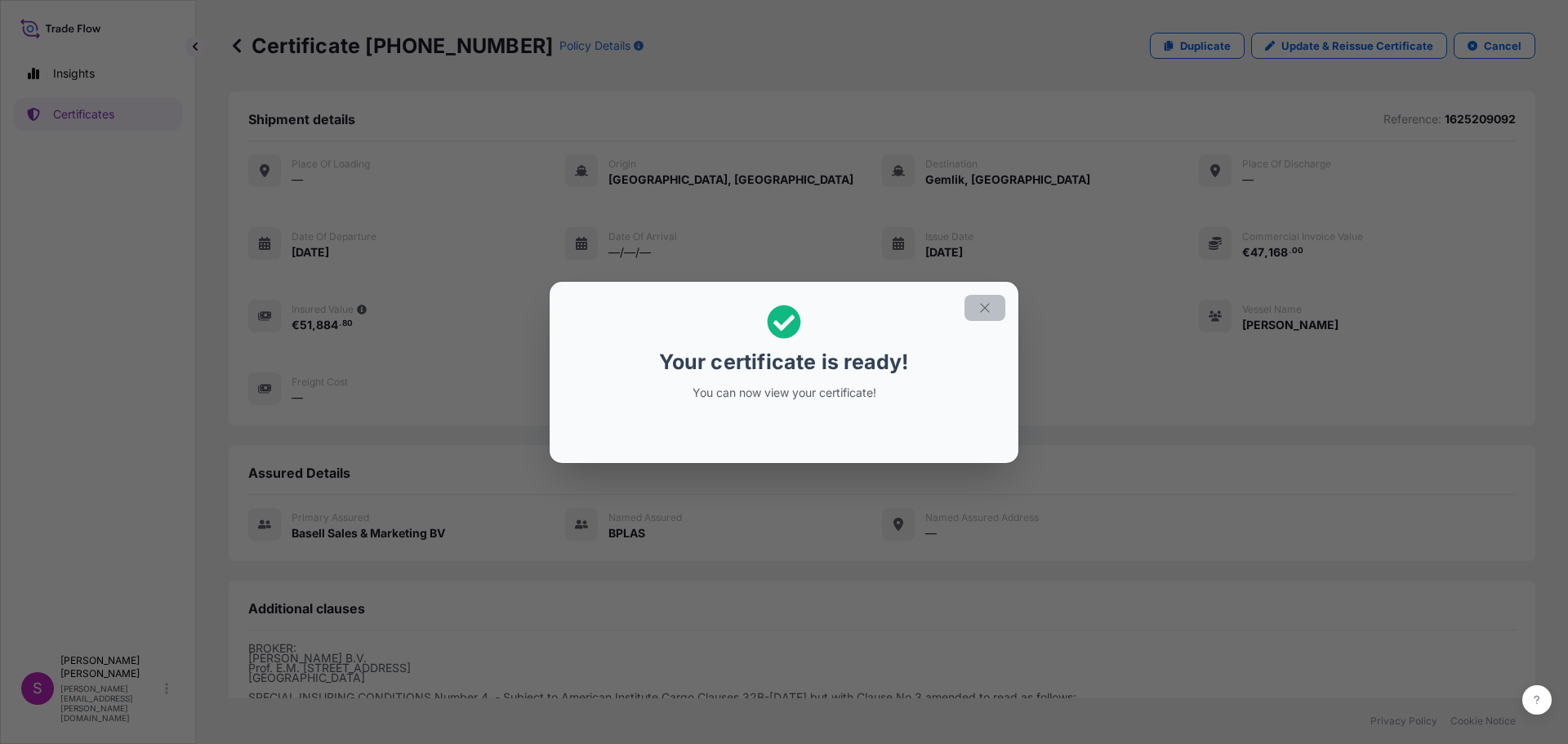
click at [987, 304] on icon "button" at bounding box center [985, 307] width 15 height 15
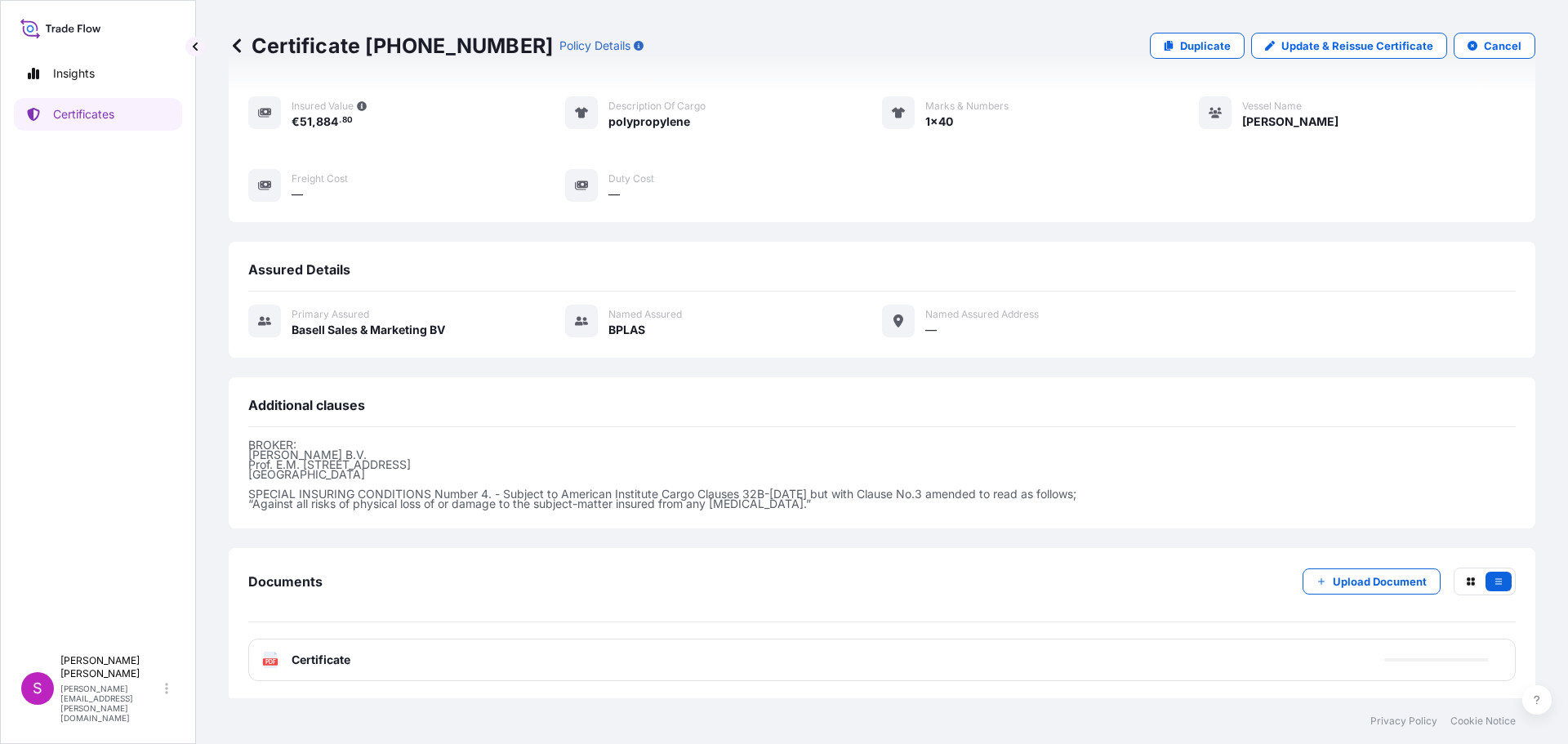
scroll to position [205, 0]
click at [274, 658] on text "PDF" at bounding box center [270, 659] width 11 height 6
click at [270, 655] on icon at bounding box center [271, 657] width 14 height 17
